Goal: Navigation & Orientation: Understand site structure

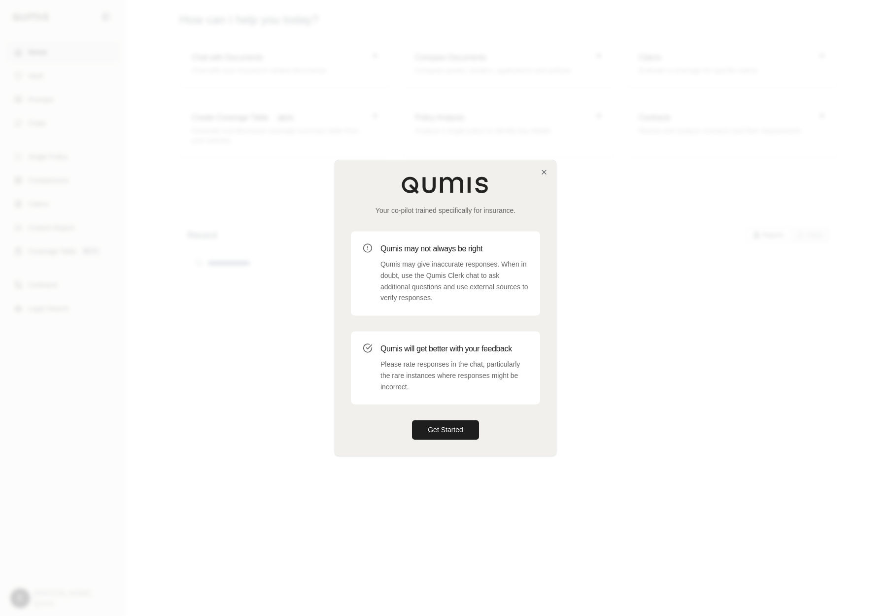
click at [457, 445] on div "Your co-pilot trained specifically for insurance. Qumis may not always be right…" at bounding box center [445, 307] width 221 height 295
click at [457, 440] on button "Get Started" at bounding box center [445, 431] width 67 height 20
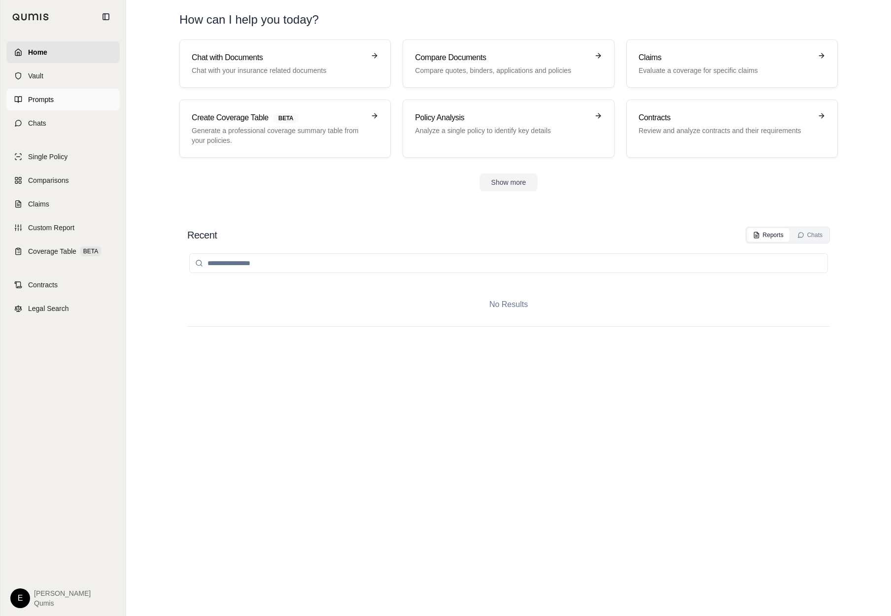
click at [92, 98] on link "Prompts" at bounding box center [62, 100] width 113 height 22
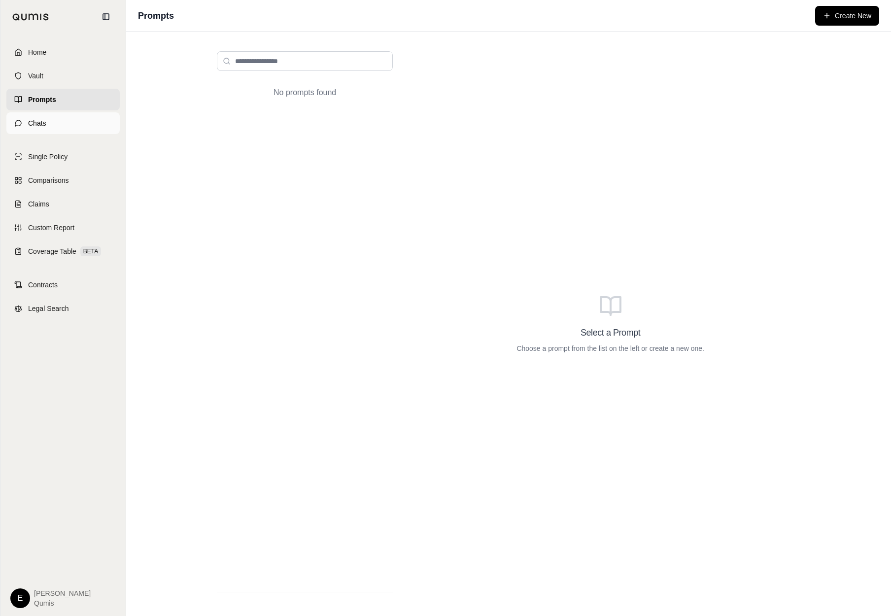
click at [88, 122] on link "Chats" at bounding box center [62, 123] width 113 height 22
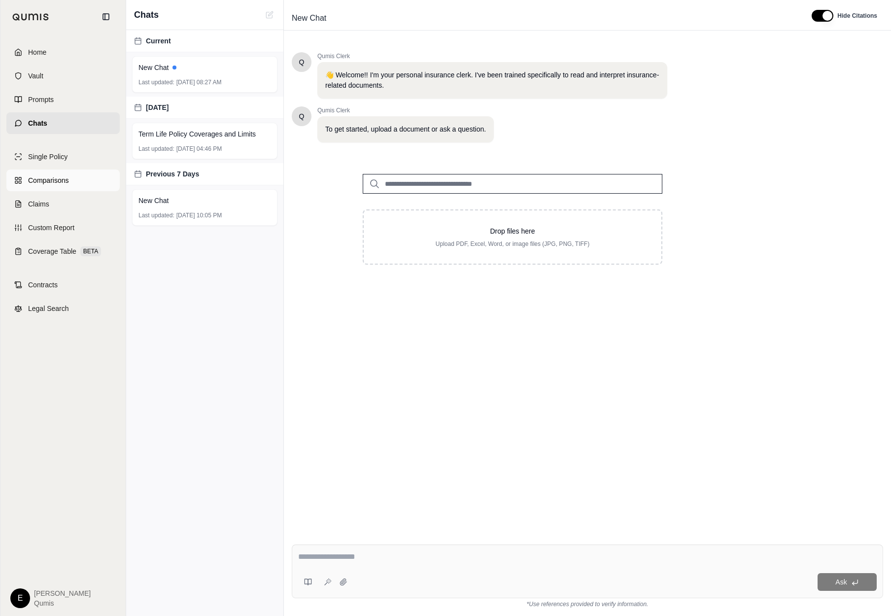
click at [68, 191] on link "Comparisons" at bounding box center [62, 181] width 113 height 22
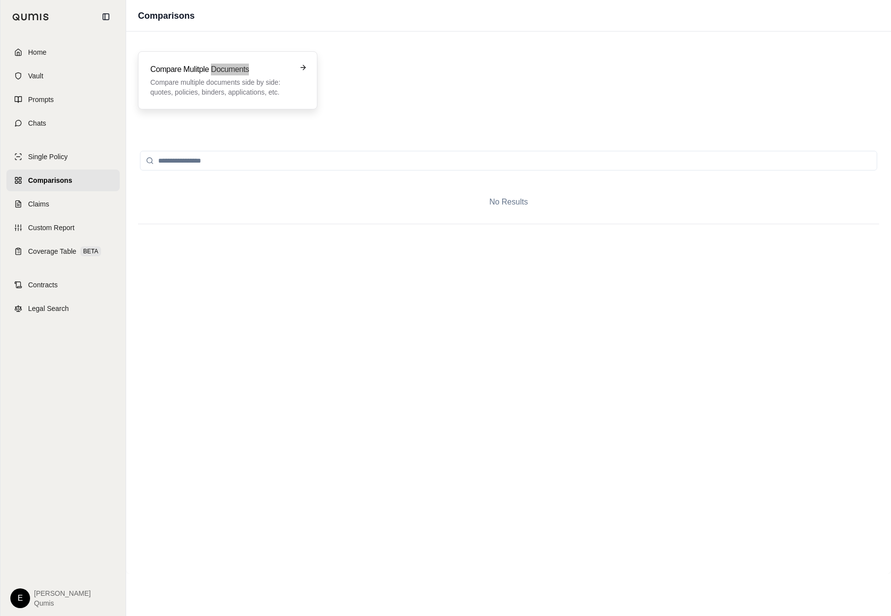
click at [0, 0] on div "Home Vault Prompts Chats Single Policy Comparisons Claims Custom Report Coverag…" at bounding box center [445, 308] width 891 height 616
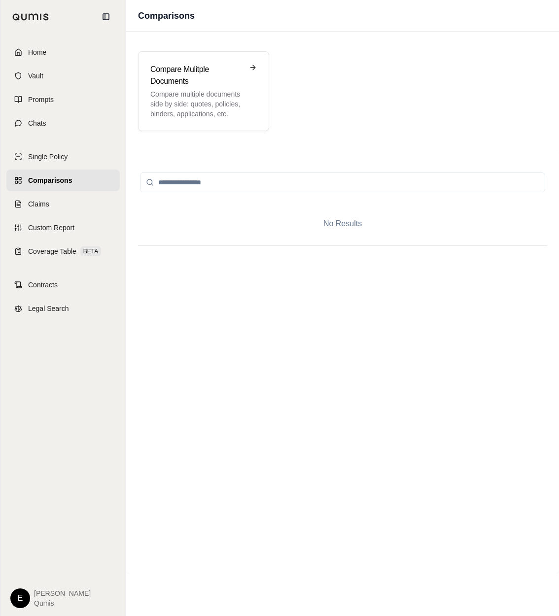
click at [395, 169] on div at bounding box center [342, 182] width 409 height 39
